Goal: Task Accomplishment & Management: Complete application form

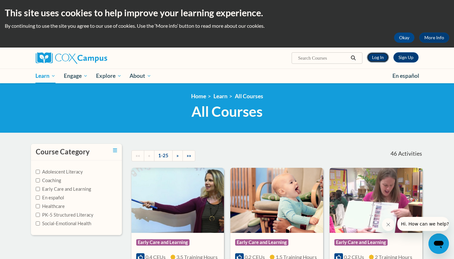
click at [378, 59] on link "Log In" at bounding box center [378, 57] width 22 height 10
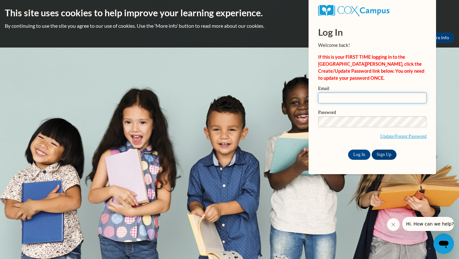
click at [345, 95] on input "Email" at bounding box center [372, 97] width 108 height 11
type input "kathryn.mbn54@gmail.com"
click at [361, 156] on input "Log In" at bounding box center [359, 154] width 22 height 10
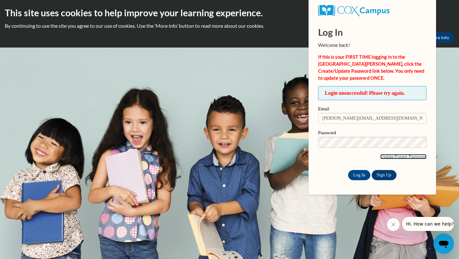
click at [400, 155] on link "Update/Forgot Password" at bounding box center [403, 156] width 46 height 5
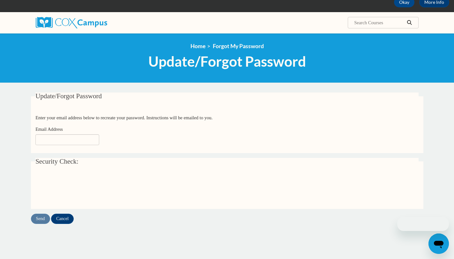
scroll to position [39, 0]
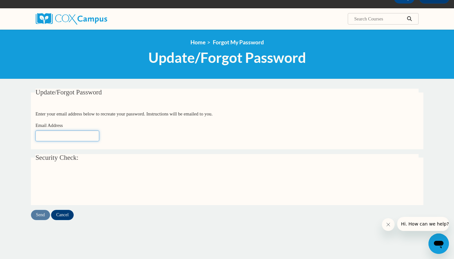
click at [58, 136] on input "Email Address" at bounding box center [67, 135] width 64 height 11
type input "kathryn.mbn54@gmail.com"
click at [39, 215] on input "Send" at bounding box center [40, 215] width 19 height 10
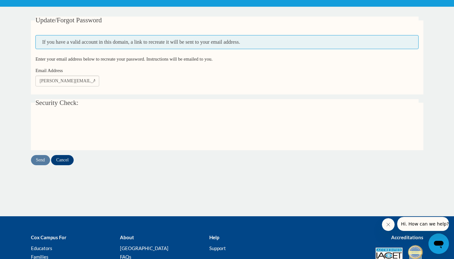
scroll to position [112, 0]
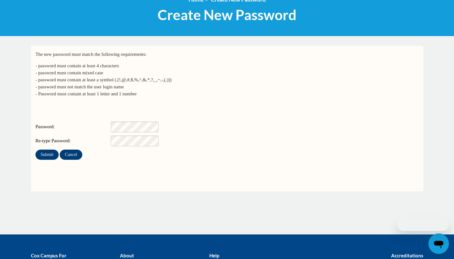
scroll to position [84, 0]
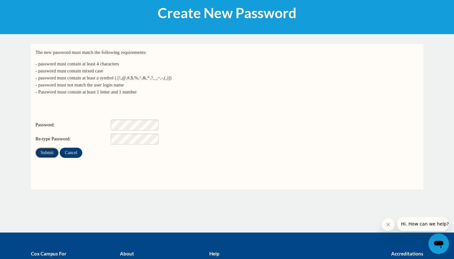
click at [45, 148] on input "Submit" at bounding box center [46, 153] width 23 height 10
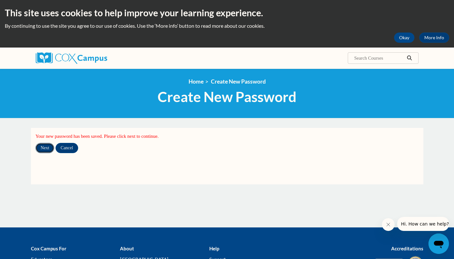
click at [43, 145] on input "Next" at bounding box center [44, 148] width 19 height 10
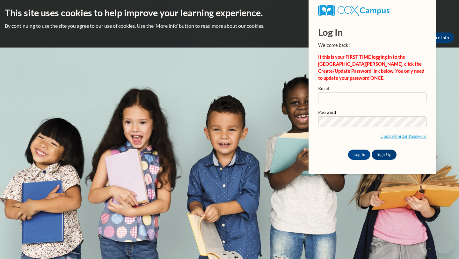
click at [374, 98] on input "Email" at bounding box center [372, 97] width 108 height 11
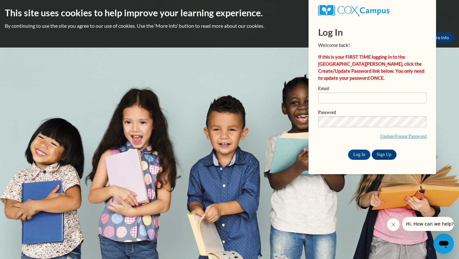
click at [362, 98] on input "Email" at bounding box center [372, 97] width 108 height 11
type input "[PERSON_NAME][EMAIL_ADDRESS][DOMAIN_NAME]"
click at [357, 154] on input "Log In" at bounding box center [359, 154] width 22 height 10
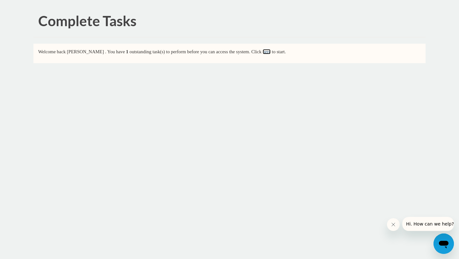
click at [271, 51] on link "here" at bounding box center [267, 51] width 8 height 5
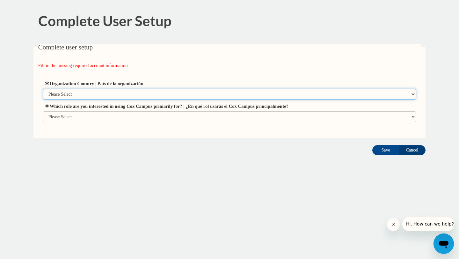
click at [82, 90] on select "Please Select [GEOGRAPHIC_DATA] | [GEOGRAPHIC_DATA] Outside of [GEOGRAPHIC_DATA…" at bounding box center [229, 94] width 373 height 11
select select "ad49bcad-a171-4b2e-b99c-48b446064914"
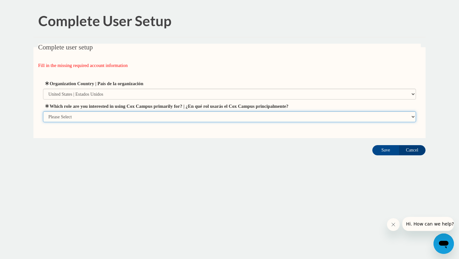
click at [88, 119] on select "Please Select College/University | Colegio/Universidad Community/Nonprofit Part…" at bounding box center [229, 116] width 373 height 11
select select "5a18ea06-2b54-4451-96f2-d152daf9eac5"
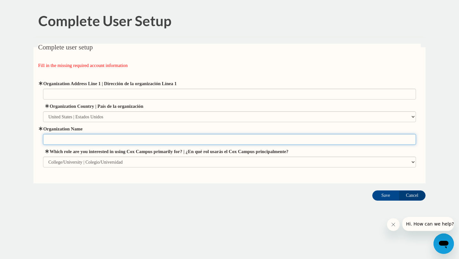
click at [52, 138] on input "Organization Name" at bounding box center [229, 139] width 373 height 11
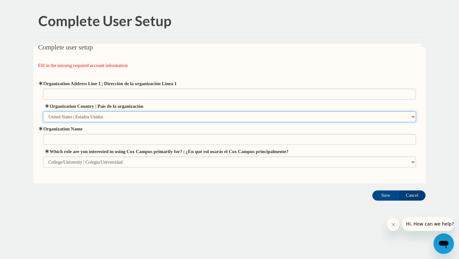
click at [67, 117] on select "Please Select United States | Estados Unidos Outside of the United States | Fue…" at bounding box center [229, 116] width 373 height 11
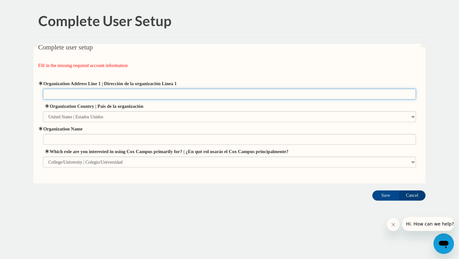
click at [60, 95] on input "Organization Address Line 1 | Dirección de la organización Línea 1" at bounding box center [229, 94] width 373 height 11
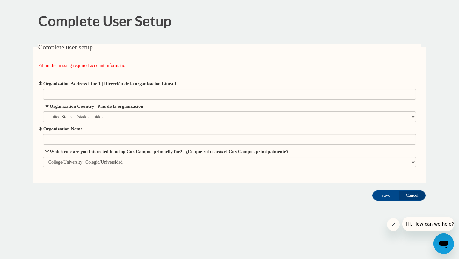
click at [16, 88] on body "Complete User Setup Complete user setup Fill in the missing required account in…" at bounding box center [229, 129] width 459 height 259
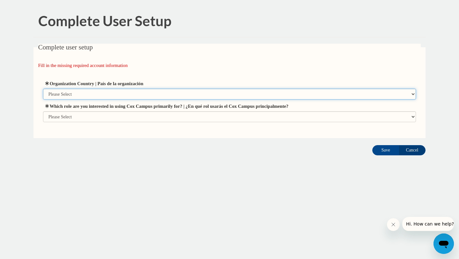
click at [105, 94] on select "Please Select United States | Estados Unidos Outside of the United States | Fue…" at bounding box center [229, 94] width 373 height 11
select select "ad49bcad-a171-4b2e-b99c-48b446064914"
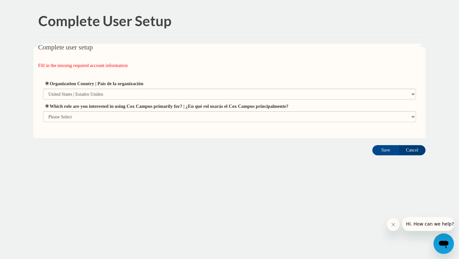
click at [119, 180] on div "Complete User Setup Complete user setup Fill in the missing required account in…" at bounding box center [230, 100] width 402 height 191
click at [413, 150] on input "Cancel" at bounding box center [412, 150] width 27 height 10
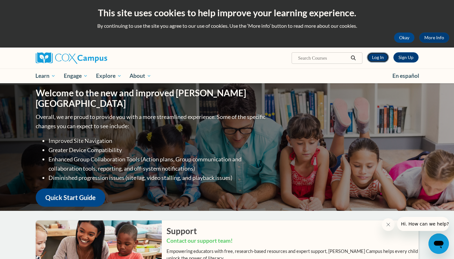
click at [382, 57] on link "Log In" at bounding box center [378, 57] width 22 height 10
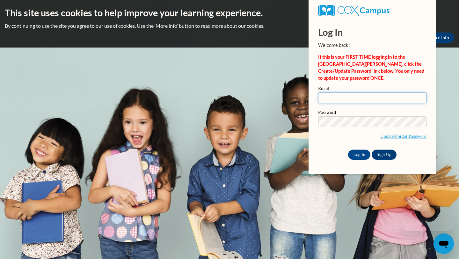
click at [332, 97] on input "Email" at bounding box center [372, 97] width 108 height 11
type input "kathryn.mbn54@gmail.com"
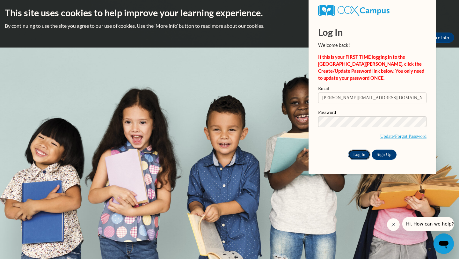
click at [362, 153] on input "Log In" at bounding box center [359, 154] width 22 height 10
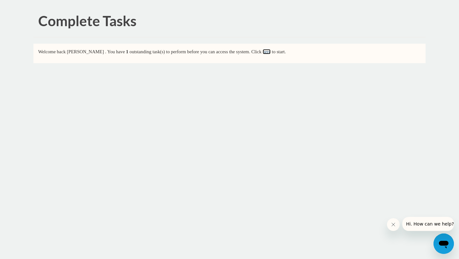
click at [271, 52] on link "here" at bounding box center [267, 51] width 8 height 5
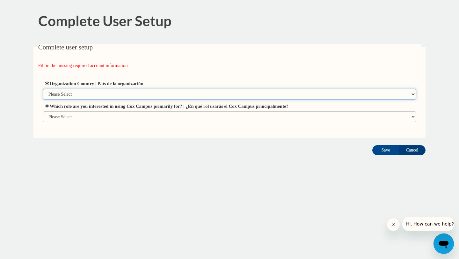
click at [76, 94] on select "Please Select United States | Estados Unidos Outside of the United States | Fue…" at bounding box center [229, 94] width 373 height 11
select select "ad49bcad-a171-4b2e-b99c-48b446064914"
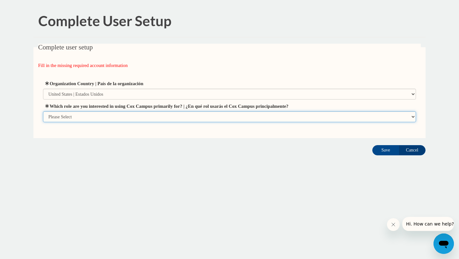
click at [87, 118] on select "Please Select College/University | Colegio/Universidad Community/Nonprofit Part…" at bounding box center [229, 116] width 373 height 11
select select "fbf2d438-af2f-41f8-98f1-81c410e29de3"
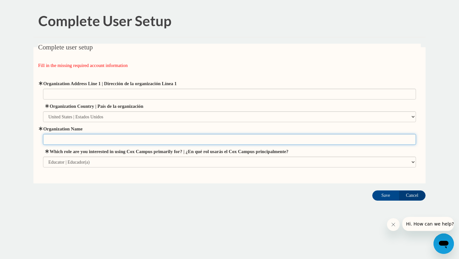
click at [80, 140] on input "Organization Name" at bounding box center [229, 139] width 373 height 11
type input "Teach for America Ignite Fellowahip"
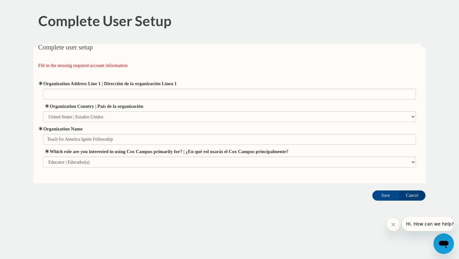
click at [56, 177] on fieldset "Complete user setup Fill in the missing required account information User Profi…" at bounding box center [229, 114] width 392 height 140
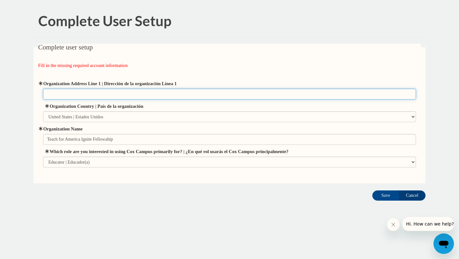
click at [58, 94] on input "Organization Address Line 1 | Dirección de la organización Línea 1" at bounding box center [229, 94] width 373 height 11
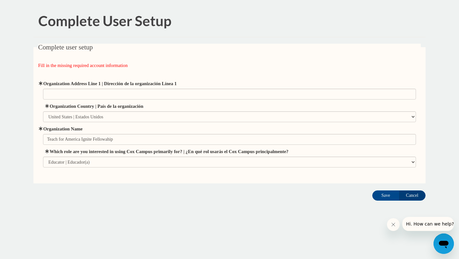
click at [16, 38] on body "Complete User Setup Complete user setup Fill in the missing required account in…" at bounding box center [229, 129] width 459 height 259
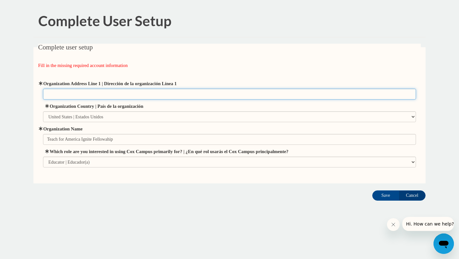
click at [96, 98] on input "Organization Address Line 1 | Dirección de la organización Línea 1" at bounding box center [229, 94] width 373 height 11
paste input "25 Broadway, 12th Floor, New York, NY 10004"
type input "25 Broadway, 12th Floor, New York, NY 10004"
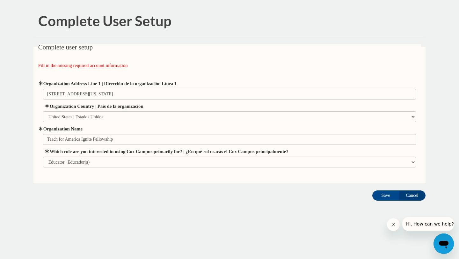
click at [0, 88] on body "Complete User Setup Complete user setup Fill in the missing required account in…" at bounding box center [229, 129] width 459 height 259
click at [388, 198] on input "Save" at bounding box center [385, 195] width 27 height 10
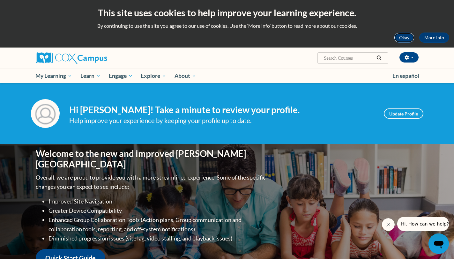
click at [408, 39] on button "Okay" at bounding box center [404, 38] width 20 height 10
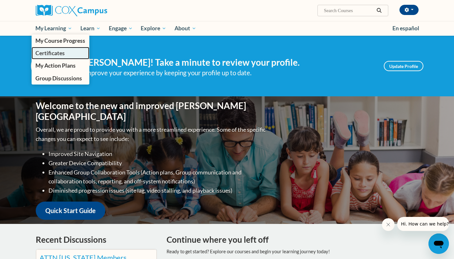
click at [59, 55] on span "Certificates" at bounding box center [49, 53] width 29 height 7
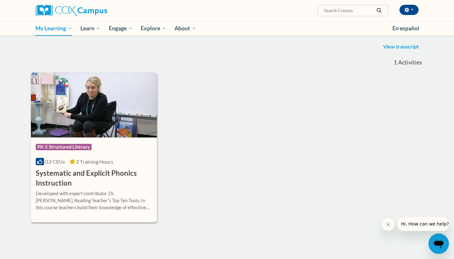
scroll to position [81, 0]
